Goal: Information Seeking & Learning: Find specific fact

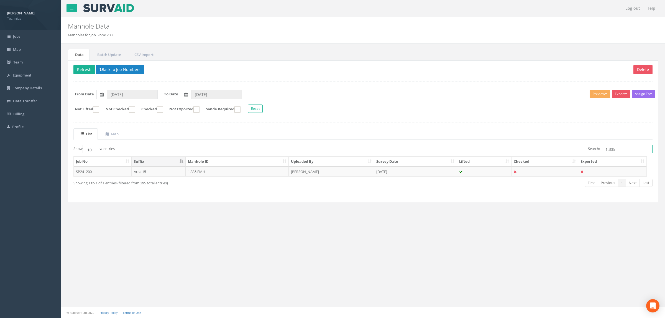
click at [621, 153] on input "1.335" at bounding box center [626, 149] width 51 height 8
type input "1.383"
click at [117, 69] on button "Back to Job Numbers" at bounding box center [120, 69] width 48 height 9
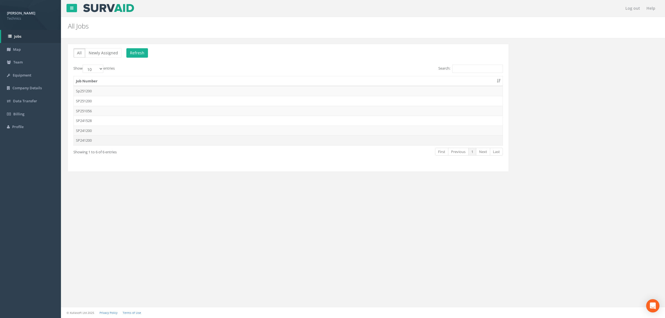
click at [156, 142] on td "SP241200" at bounding box center [288, 140] width 429 height 10
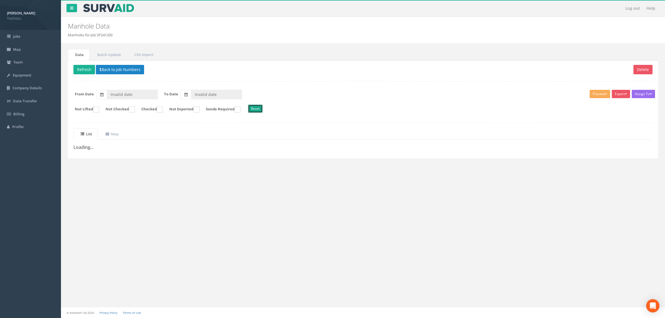
click at [263, 111] on button "Reset" at bounding box center [255, 108] width 15 height 8
click at [117, 67] on button "Back to Job Numbers" at bounding box center [120, 69] width 48 height 9
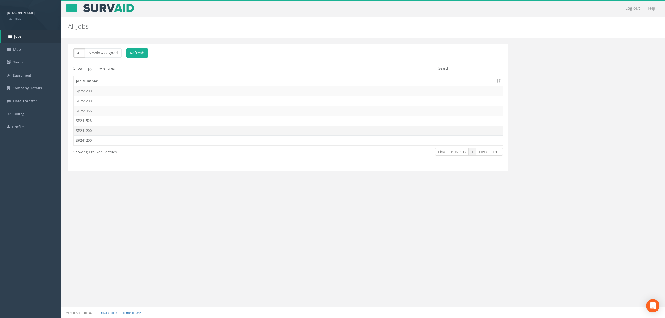
click at [150, 127] on td "SP241200" at bounding box center [288, 130] width 429 height 10
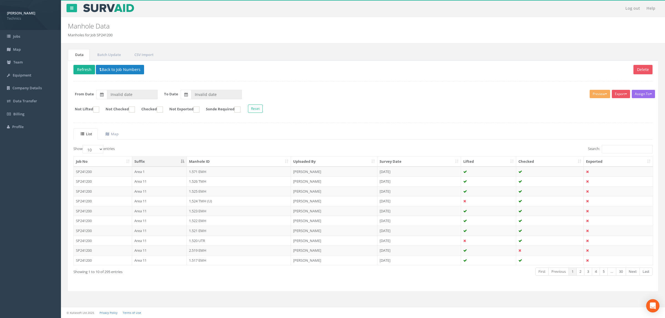
type input "[DATE]"
click at [623, 146] on div "List Map Show 10 25 50 100 entries Search: Job No Suffix Manhole ID Uploaded By…" at bounding box center [362, 206] width 579 height 157
click at [620, 151] on input "Search:" at bounding box center [626, 149] width 51 height 8
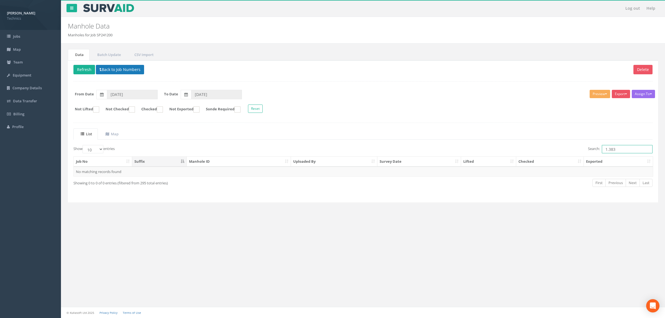
type input "1.383"
click at [130, 71] on button "Back to Job Numbers" at bounding box center [120, 69] width 48 height 9
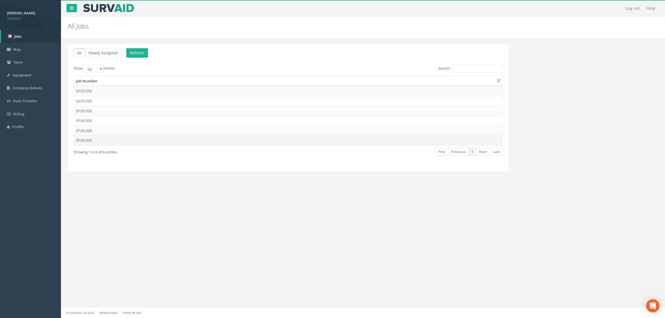
click at [133, 141] on td "SP241200" at bounding box center [288, 140] width 429 height 10
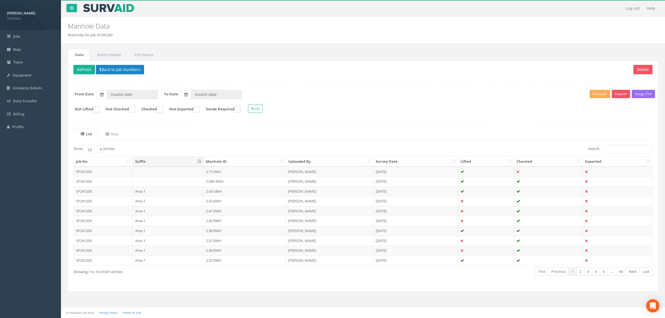
type input "[DATE]"
click at [619, 147] on input "Search:" at bounding box center [626, 149] width 51 height 8
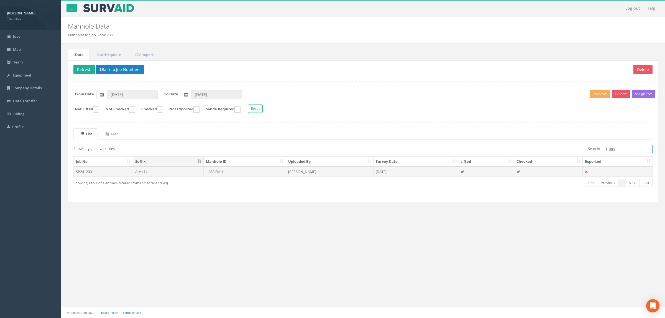
type input "1.383"
click at [328, 174] on td "[PERSON_NAME]" at bounding box center [330, 171] width 88 height 10
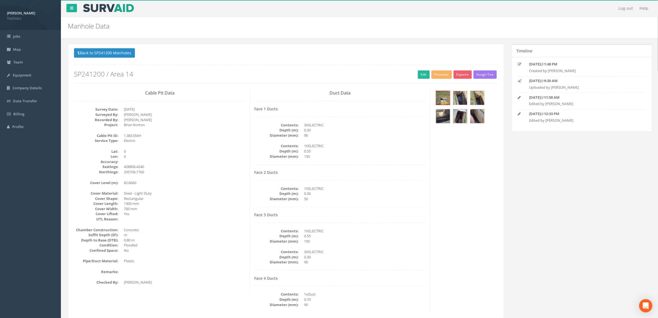
click at [461, 98] on img at bounding box center [460, 98] width 14 height 14
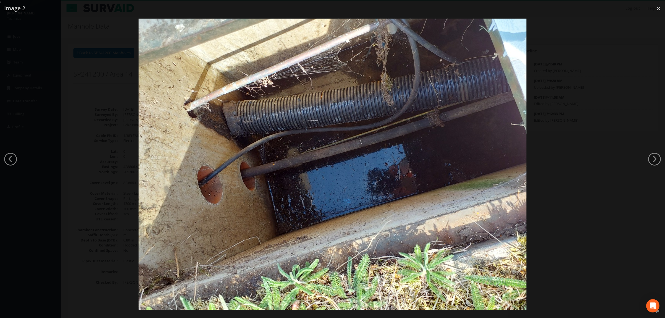
click at [318, 120] on img at bounding box center [332, 164] width 388 height 291
